Goal: Task Accomplishment & Management: Use online tool/utility

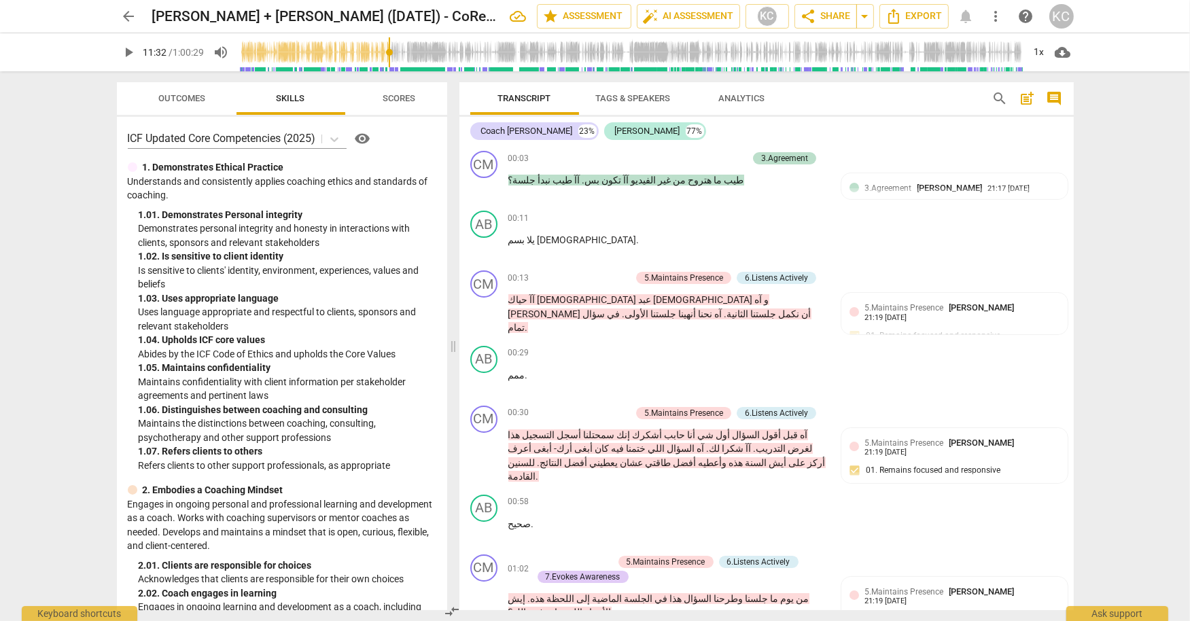
scroll to position [2684, 0]
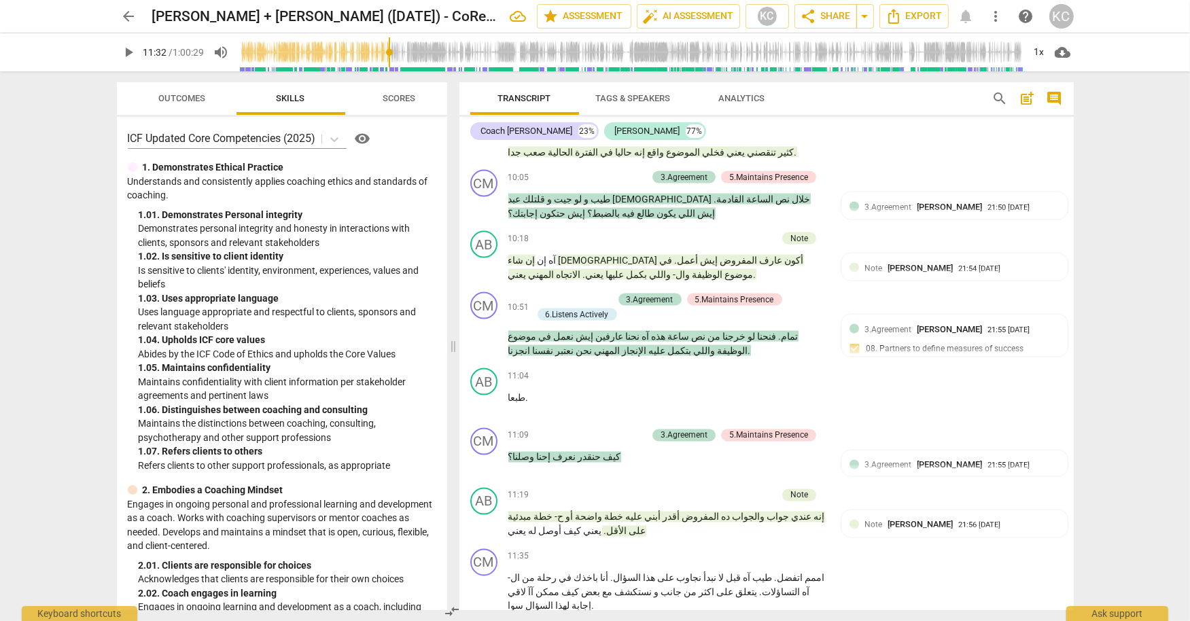
click at [126, 18] on span "arrow_back" at bounding box center [129, 16] width 16 height 16
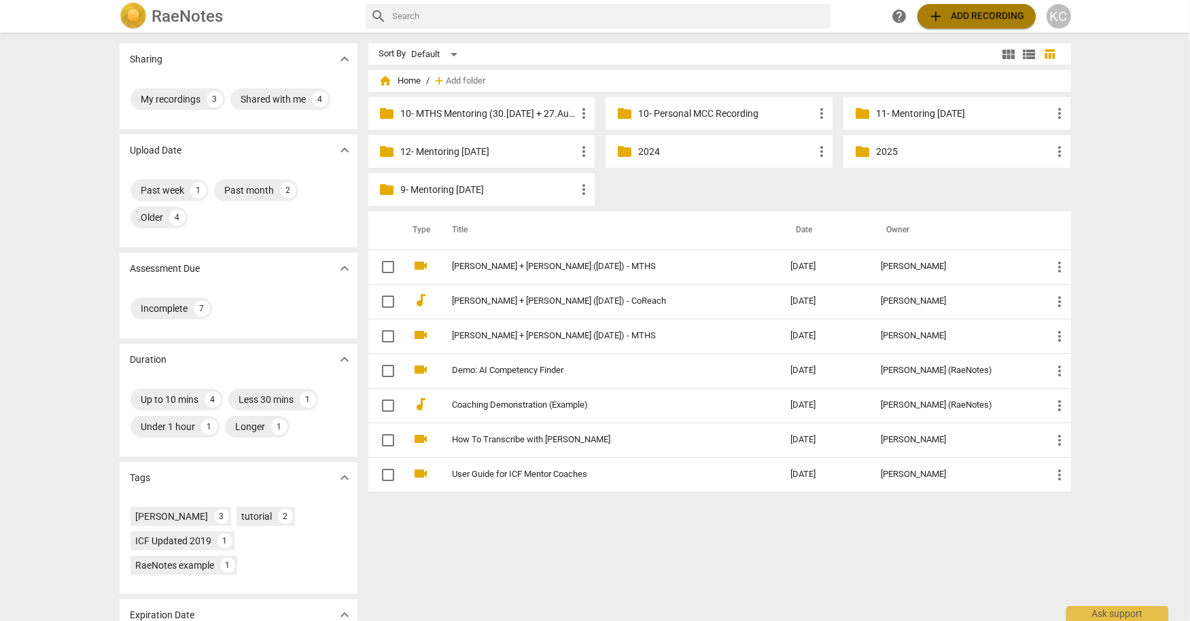
click at [973, 24] on span "add Add recording" at bounding box center [976, 16] width 96 height 16
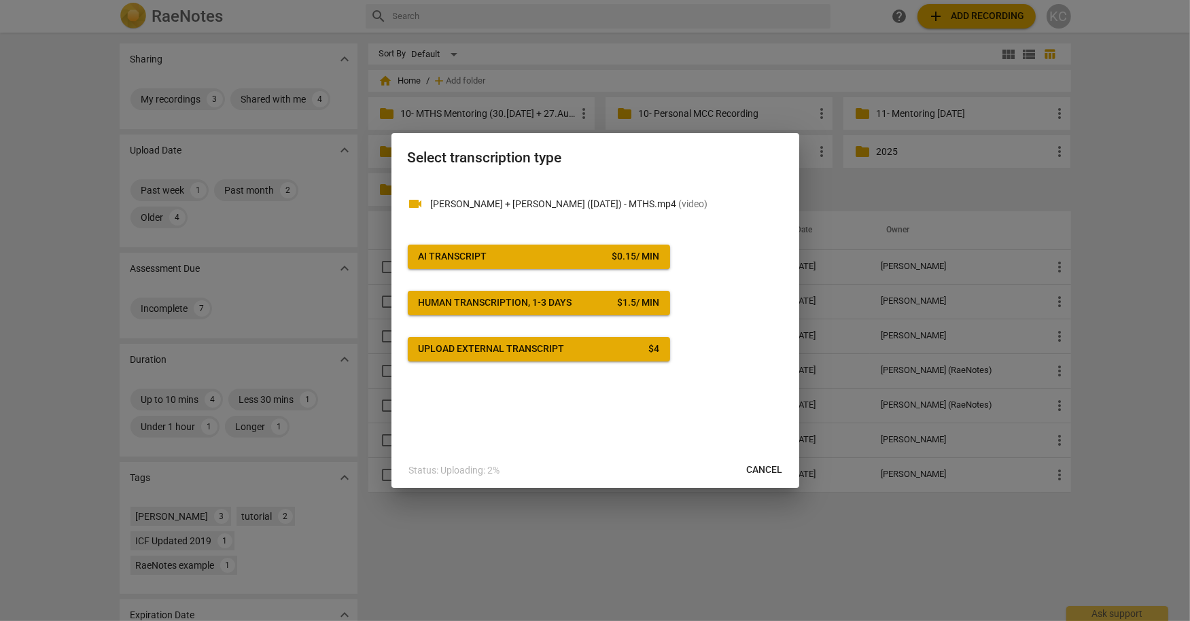
click at [524, 255] on span "AI Transcript $ 0.15 / min" at bounding box center [539, 257] width 241 height 14
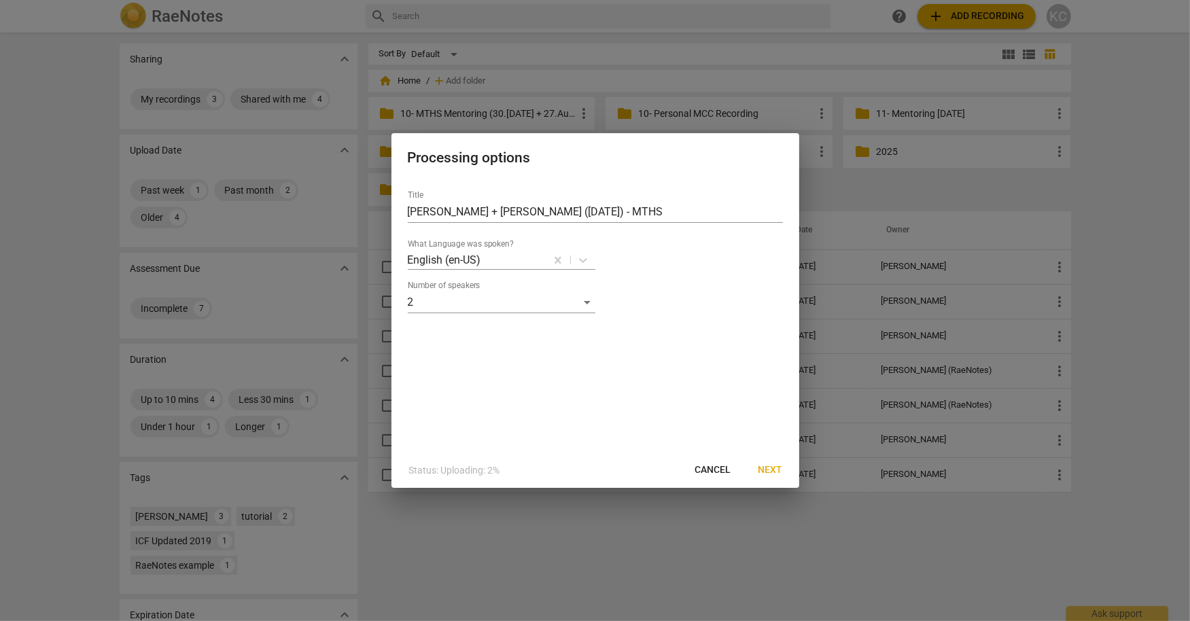
click at [775, 471] on span "Next" at bounding box center [770, 470] width 24 height 14
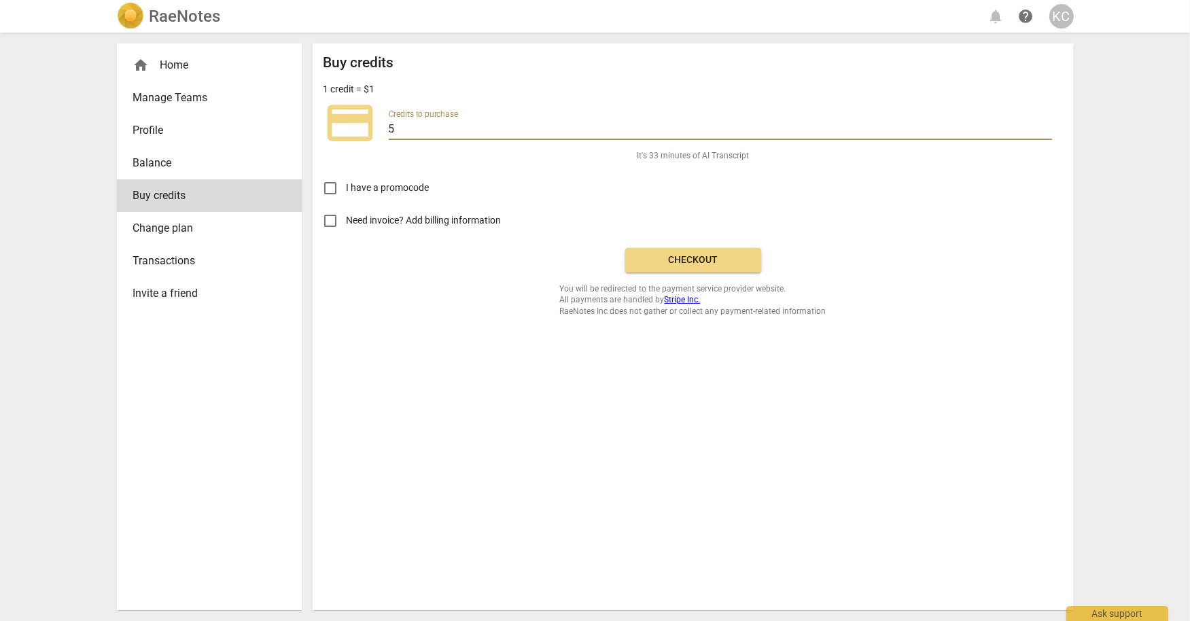
click at [491, 126] on input "5" at bounding box center [720, 130] width 663 height 20
type input "50"
click at [660, 256] on span "Checkout" at bounding box center [693, 260] width 114 height 14
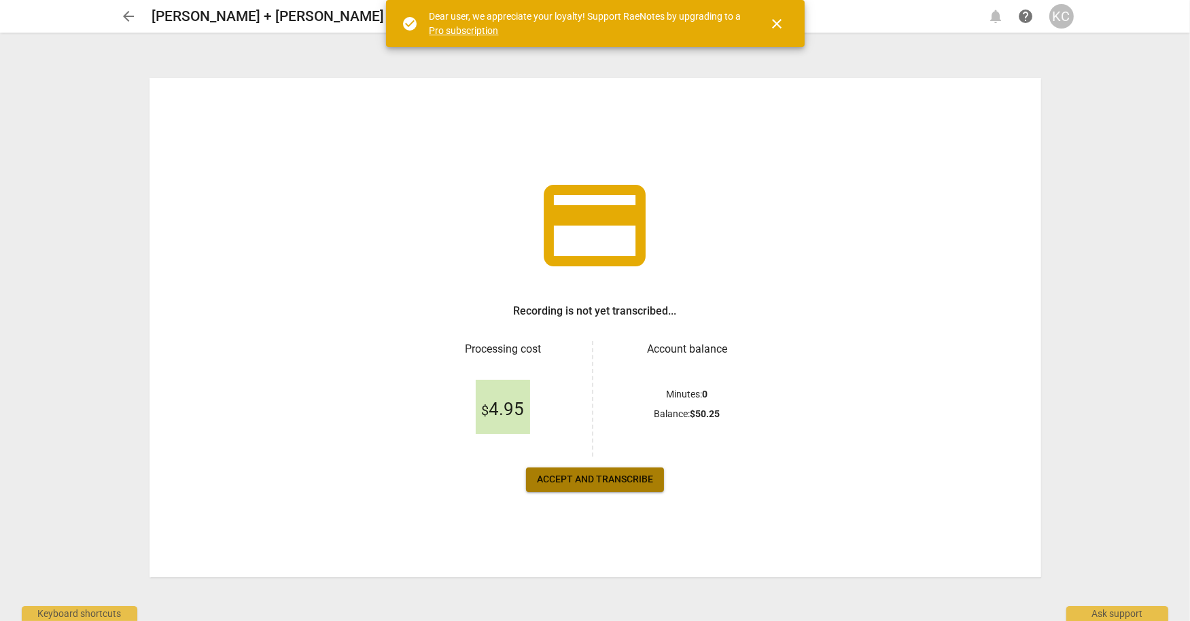
click at [557, 476] on span "Accept and transcribe" at bounding box center [595, 480] width 116 height 14
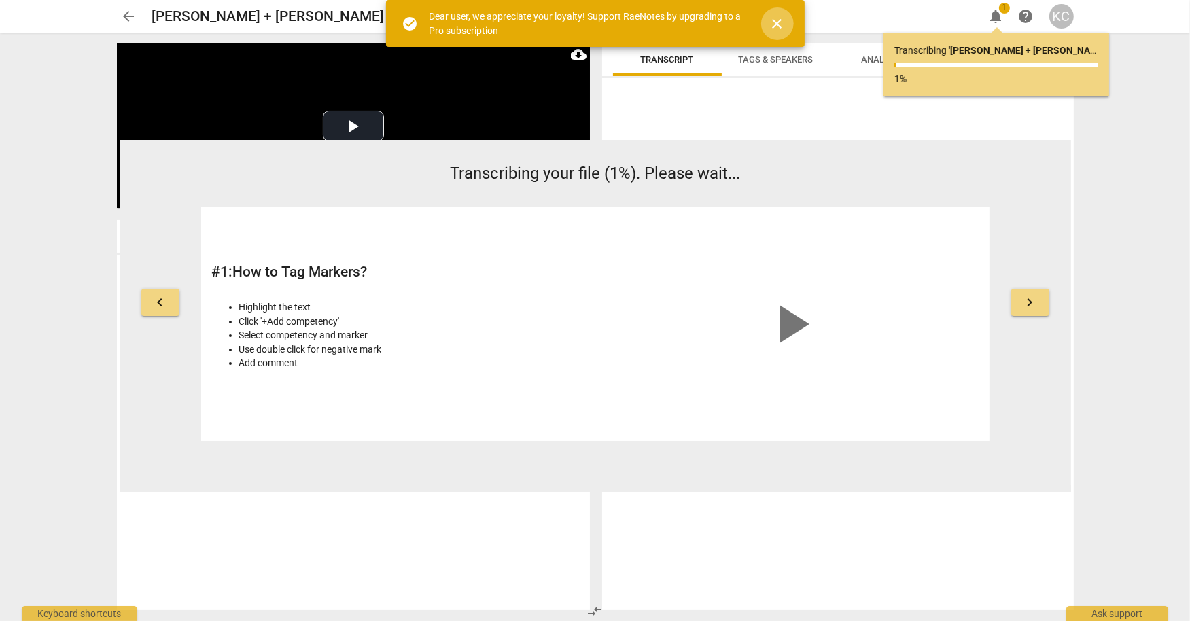
click at [781, 18] on span "close" at bounding box center [777, 24] width 16 height 16
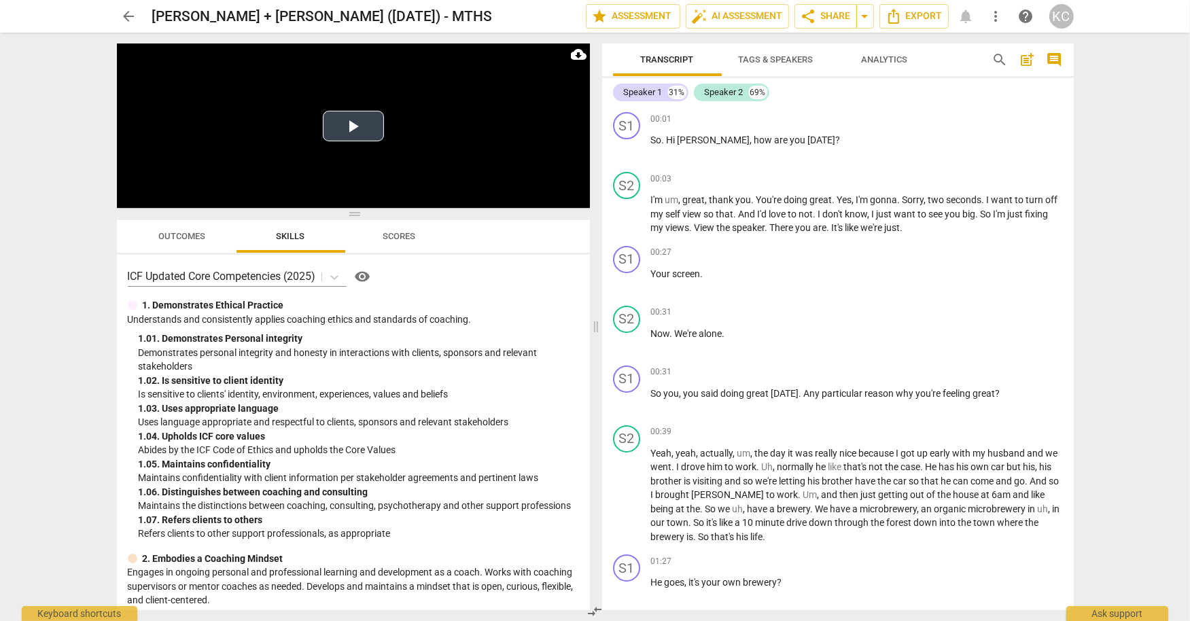
click at [374, 139] on button "Play Video" at bounding box center [353, 126] width 61 height 31
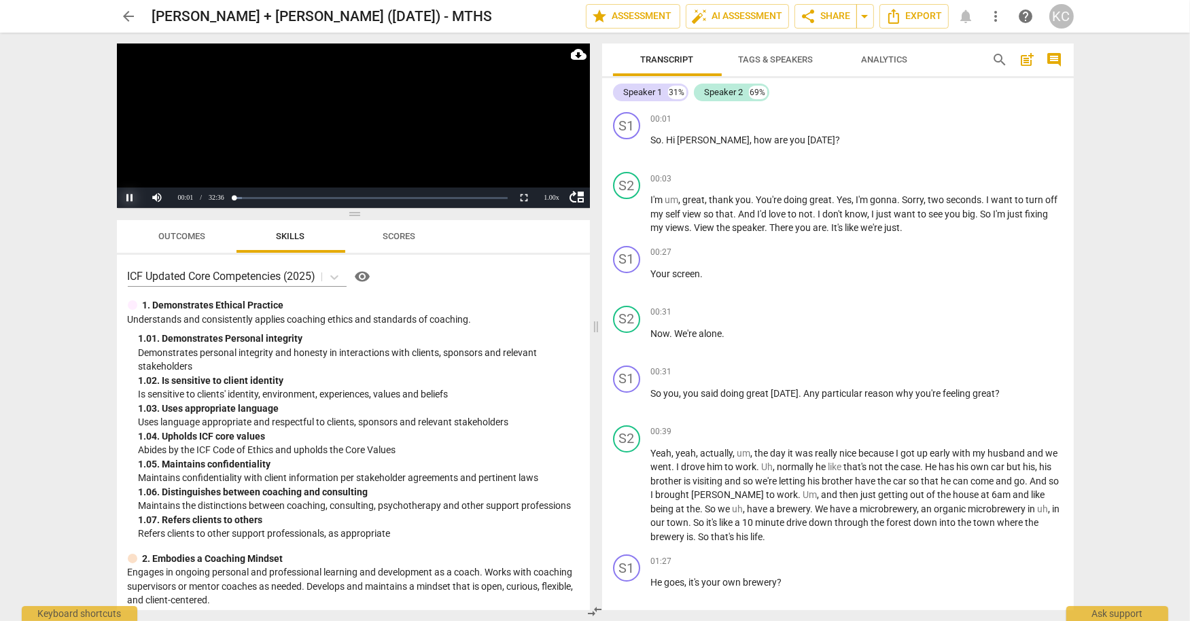
click at [129, 199] on button "Pause" at bounding box center [130, 198] width 27 height 20
click at [765, 52] on span "Tags & Speakers" at bounding box center [775, 60] width 107 height 18
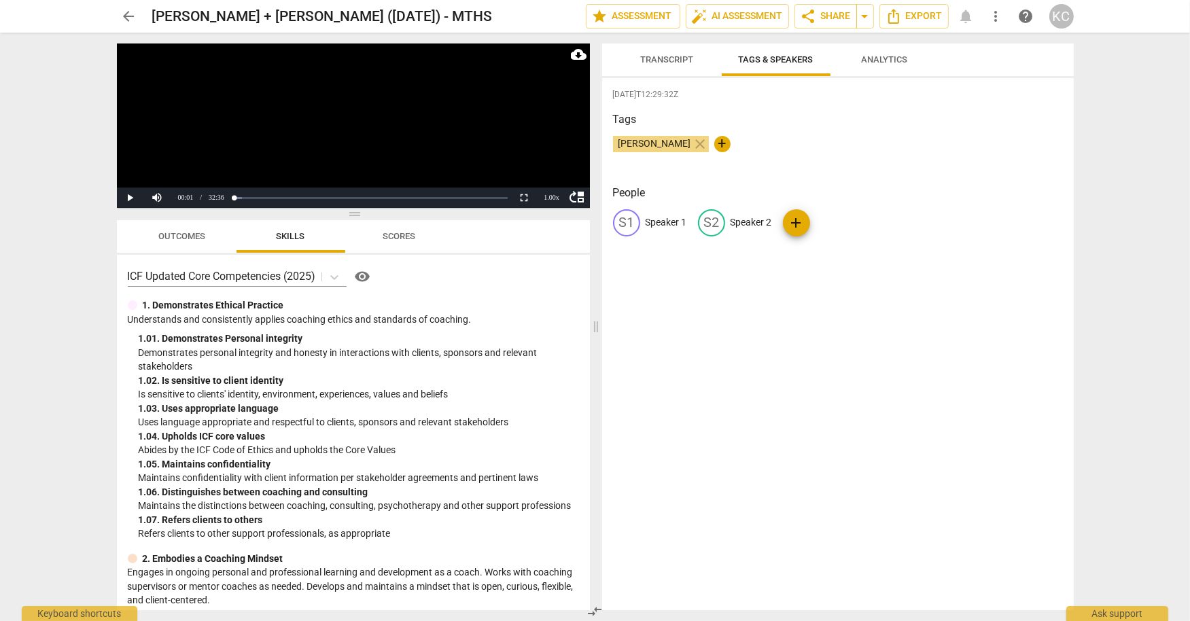
click at [662, 224] on p "Speaker 1" at bounding box center [665, 222] width 41 height 14
type input "Coach Barbara"
click at [843, 225] on p "Speaker 2" at bounding box center [839, 222] width 41 height 14
type input "Adele"
click at [942, 120] on h3 "Tags" at bounding box center [838, 119] width 450 height 16
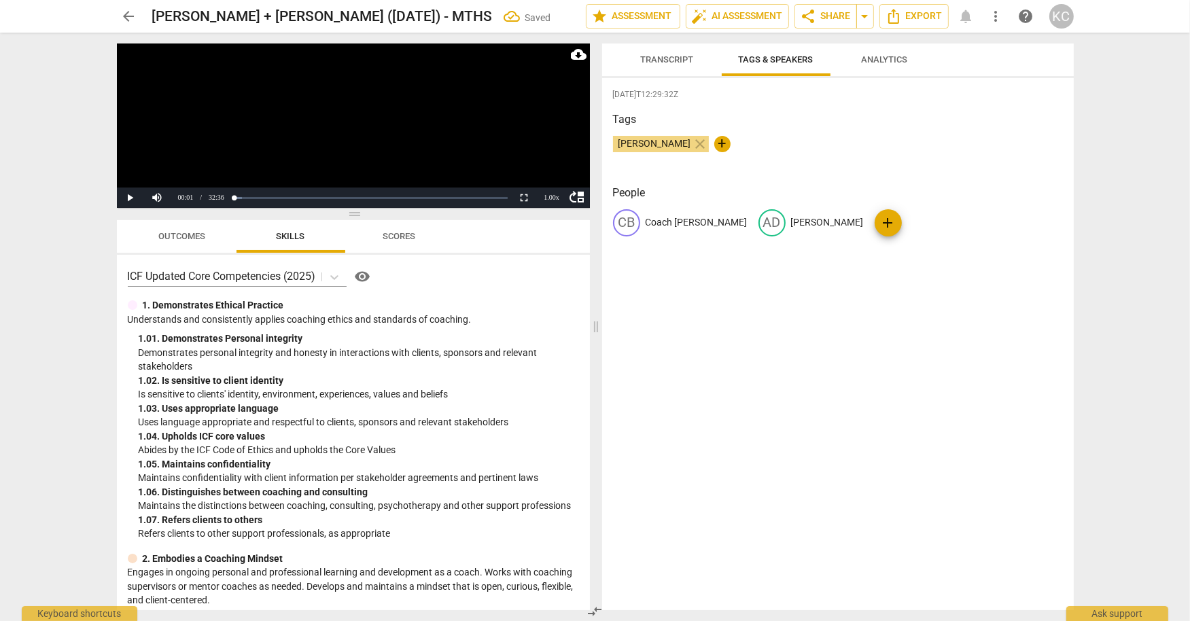
click at [651, 63] on span "Transcript" at bounding box center [667, 59] width 53 height 10
